Goal: Task Accomplishment & Management: Manage account settings

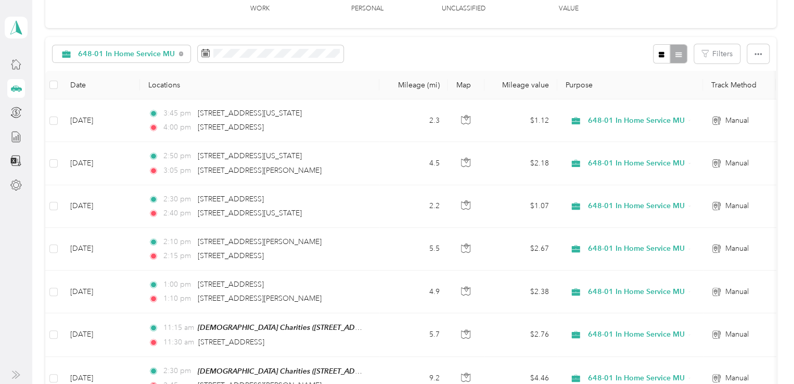
scroll to position [81, 0]
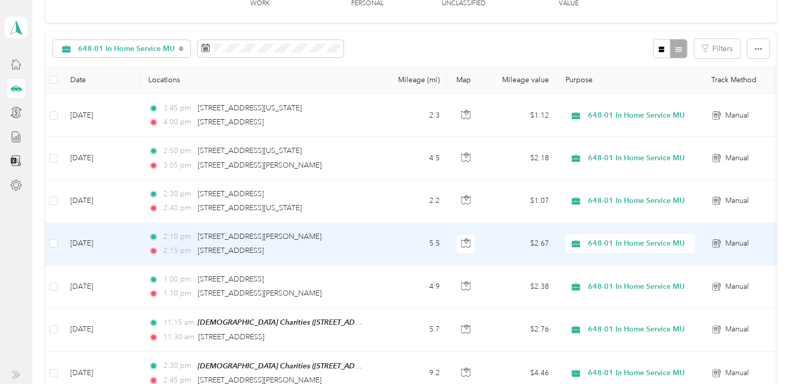
click at [129, 243] on td "[DATE]" at bounding box center [101, 244] width 78 height 43
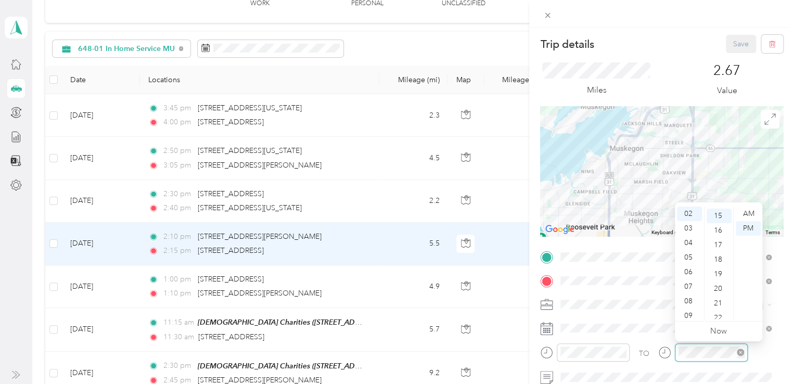
scroll to position [218, 0]
click at [722, 285] on div "20" at bounding box center [718, 286] width 25 height 15
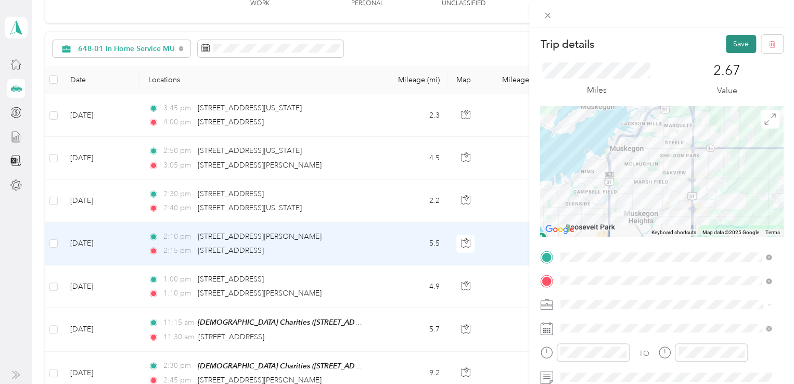
click at [729, 42] on button "Save" at bounding box center [741, 44] width 30 height 18
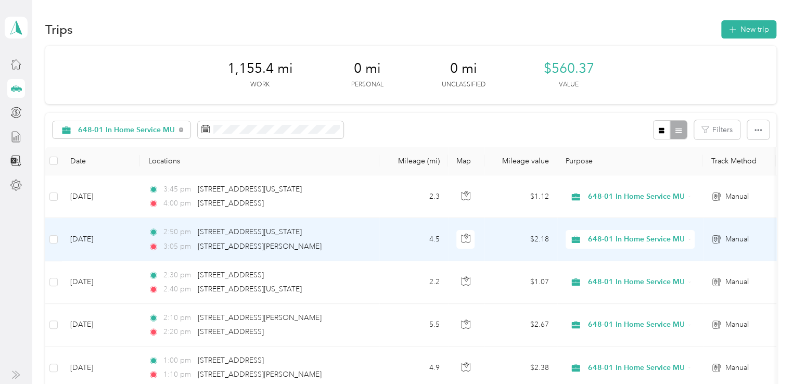
click at [134, 243] on td "[DATE]" at bounding box center [101, 239] width 78 height 43
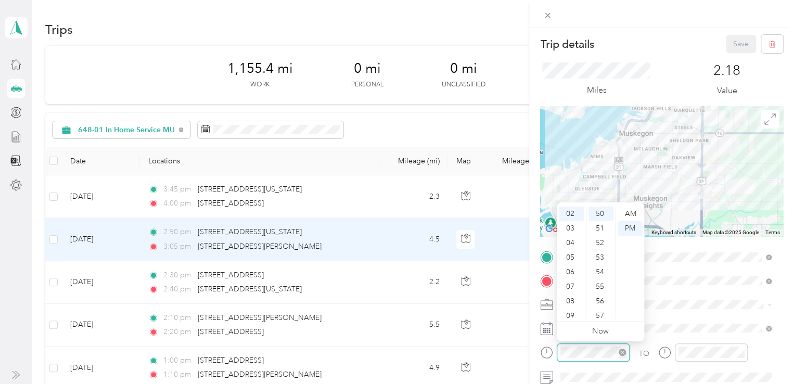
scroll to position [728, 0]
click at [572, 226] on div "03" at bounding box center [571, 228] width 25 height 15
click at [602, 286] on div "05" at bounding box center [600, 286] width 25 height 15
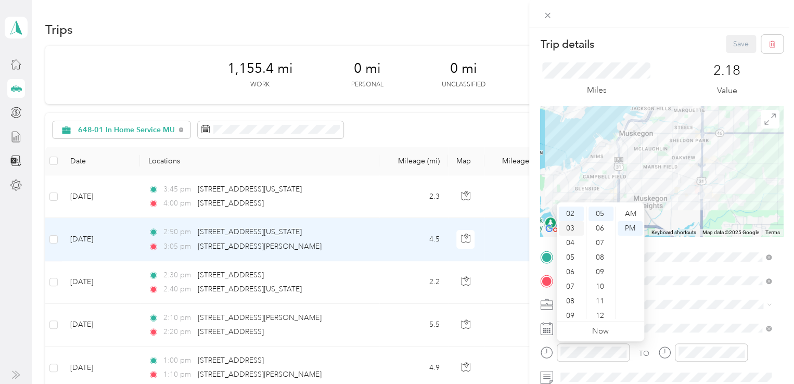
click at [571, 231] on div "03" at bounding box center [571, 228] width 25 height 15
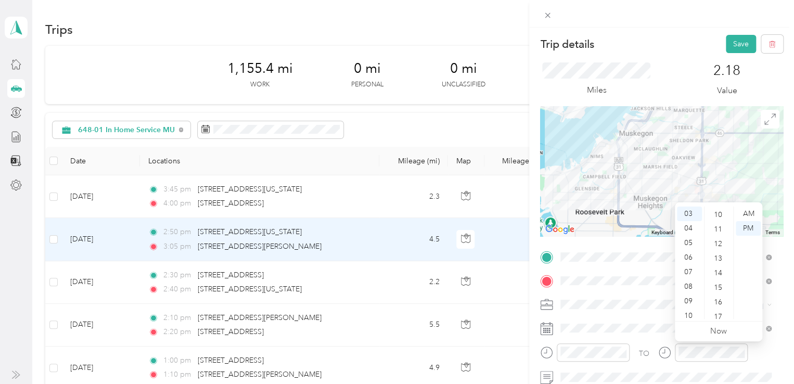
scroll to position [196, 0]
click at [720, 307] on div "20" at bounding box center [718, 309] width 25 height 15
click at [720, 283] on div "25" at bounding box center [718, 286] width 25 height 15
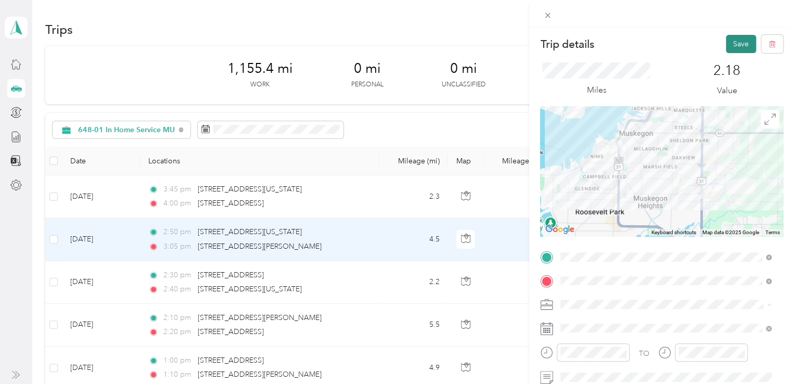
click at [730, 42] on button "Save" at bounding box center [741, 44] width 30 height 18
